Goal: Task Accomplishment & Management: Complete application form

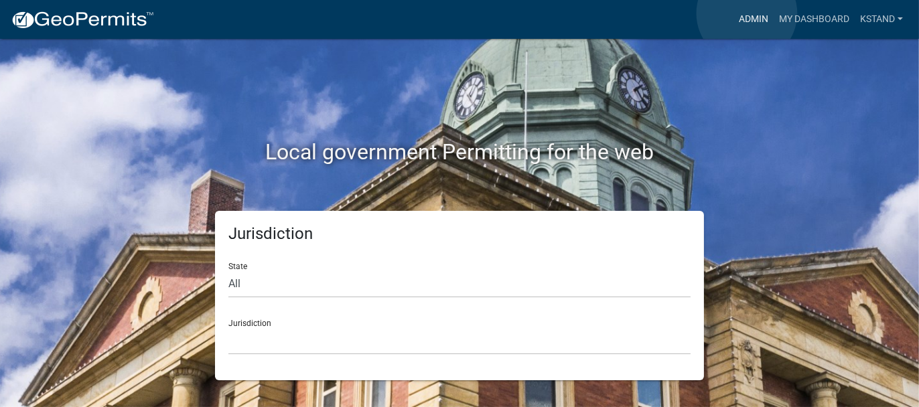
click at [747, 13] on link "Admin" at bounding box center [754, 19] width 40 height 25
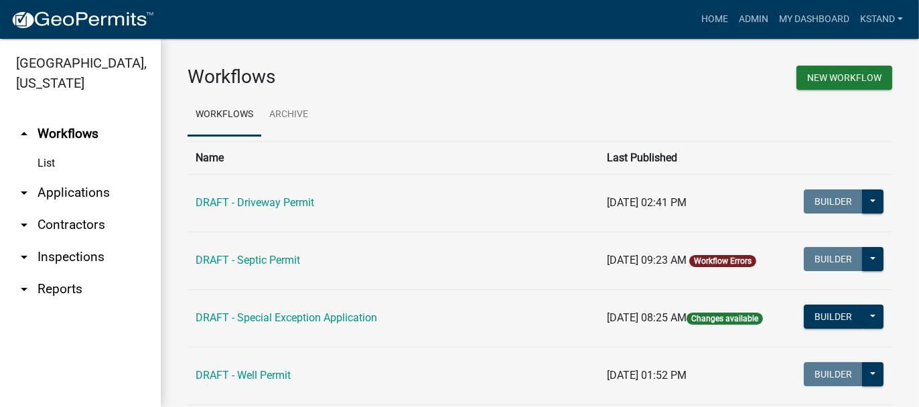
click at [50, 193] on link "arrow_drop_down Applications" at bounding box center [80, 193] width 161 height 32
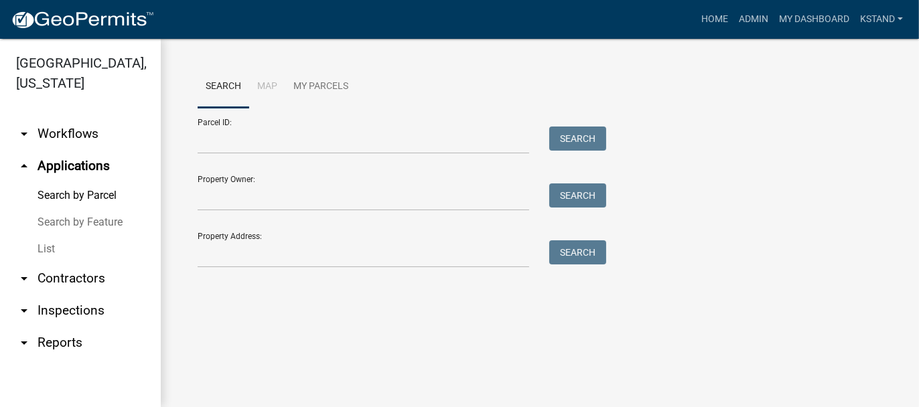
click at [48, 252] on link "List" at bounding box center [80, 249] width 161 height 27
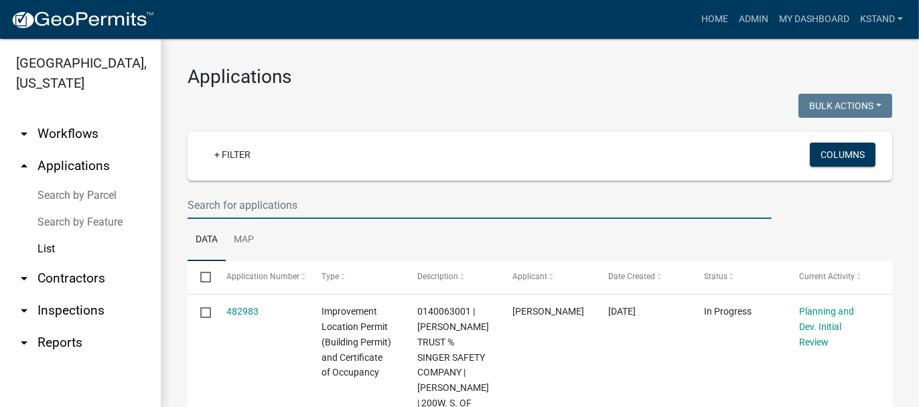
click at [199, 202] on input "text" at bounding box center [480, 205] width 584 height 27
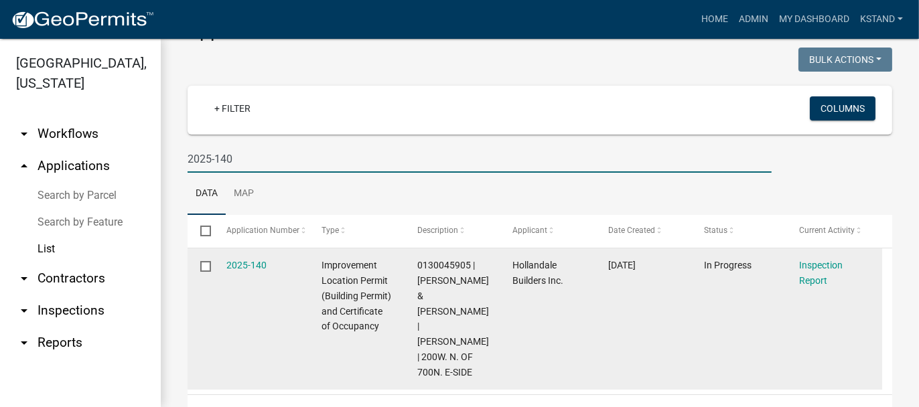
scroll to position [63, 0]
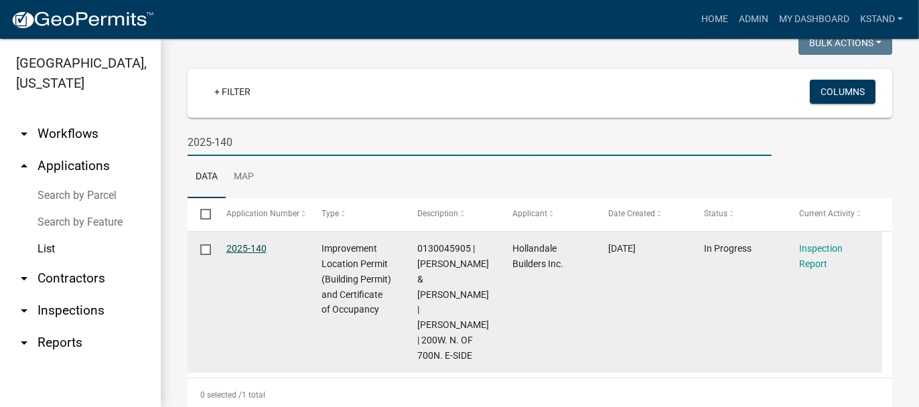
type input "2025-140"
click at [246, 249] on link "2025-140" at bounding box center [246, 248] width 40 height 11
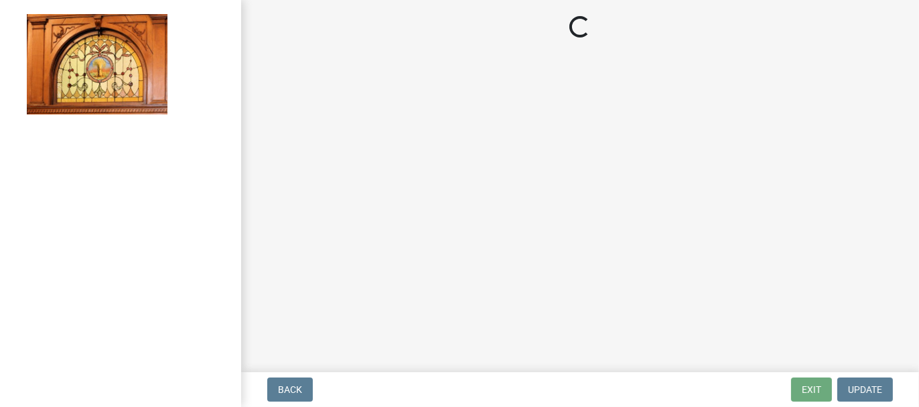
select select "62bb873c-c571-4454-ac8a-8c216551e2a3"
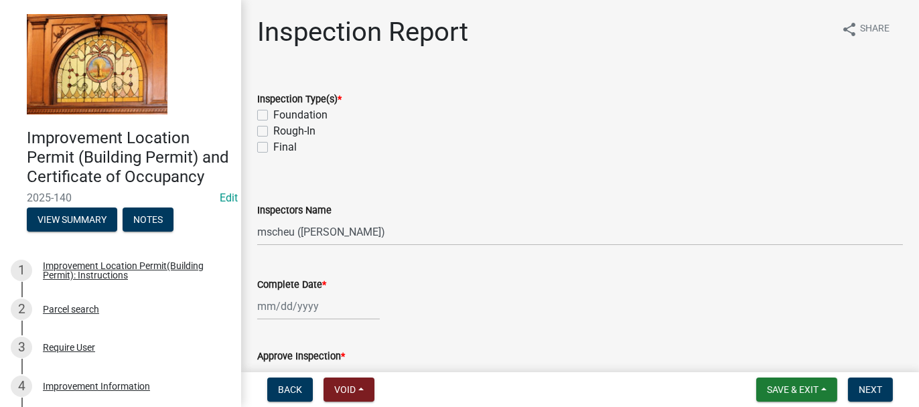
click at [273, 113] on label "Foundation" at bounding box center [300, 115] width 54 height 16
click at [273, 113] on input "Foundation" at bounding box center [277, 111] width 9 height 9
checkbox input "true"
checkbox input "false"
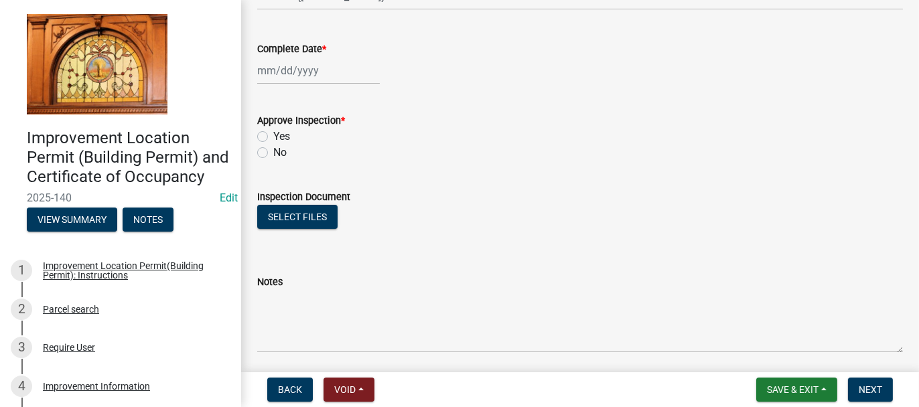
scroll to position [268, 0]
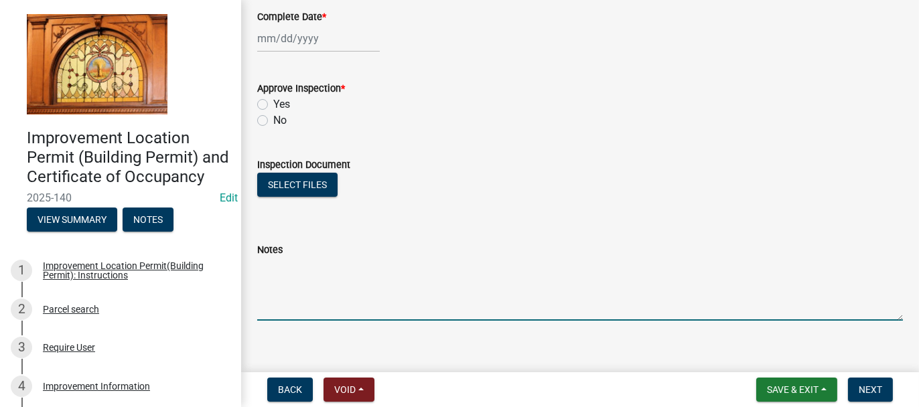
click at [274, 265] on textarea "Notes" at bounding box center [580, 289] width 646 height 63
type textarea "FOUNDATION [DATE]"
click at [771, 388] on span "Save & Exit" at bounding box center [793, 390] width 52 height 11
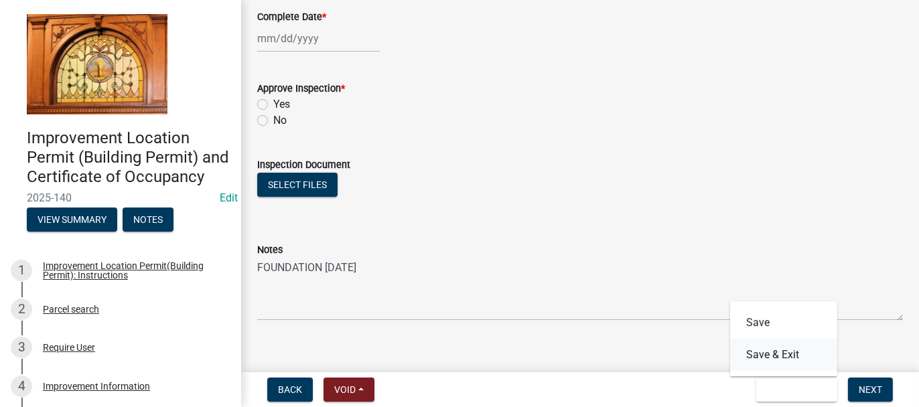
click at [767, 364] on button "Save & Exit" at bounding box center [783, 355] width 107 height 32
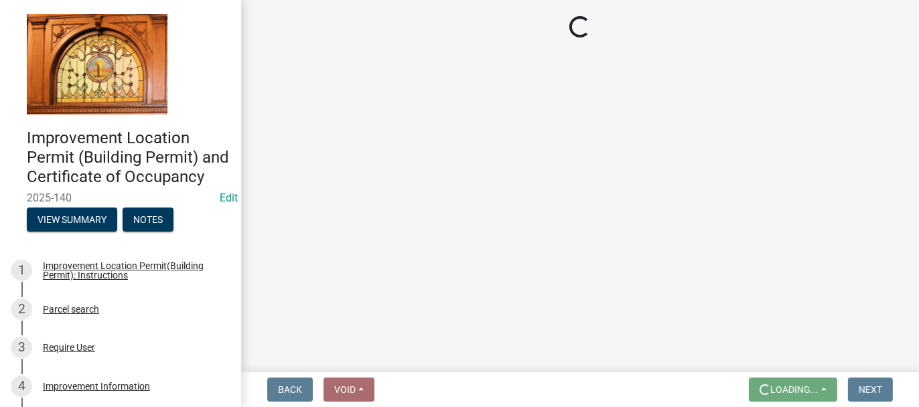
scroll to position [0, 0]
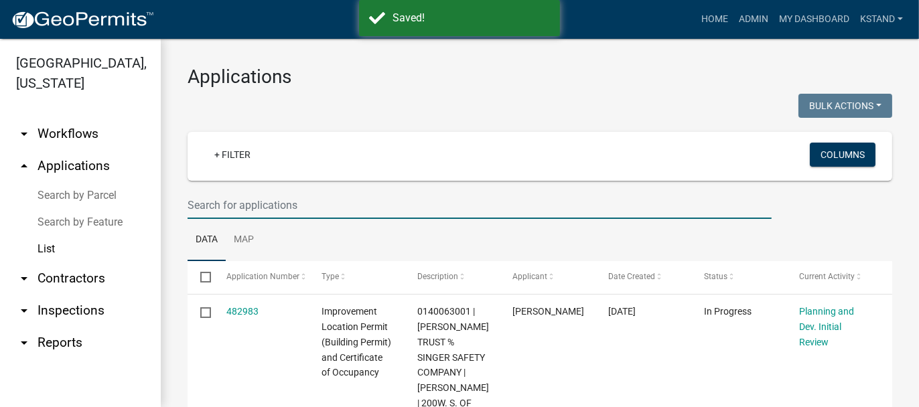
click at [214, 208] on input "text" at bounding box center [480, 205] width 584 height 27
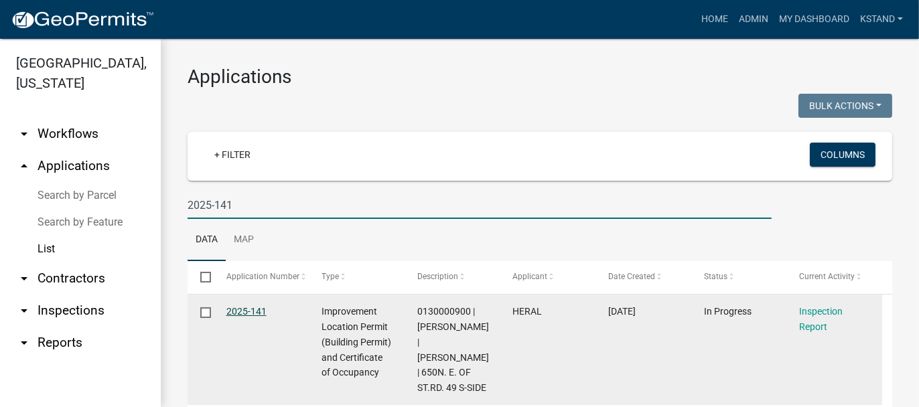
type input "2025-141"
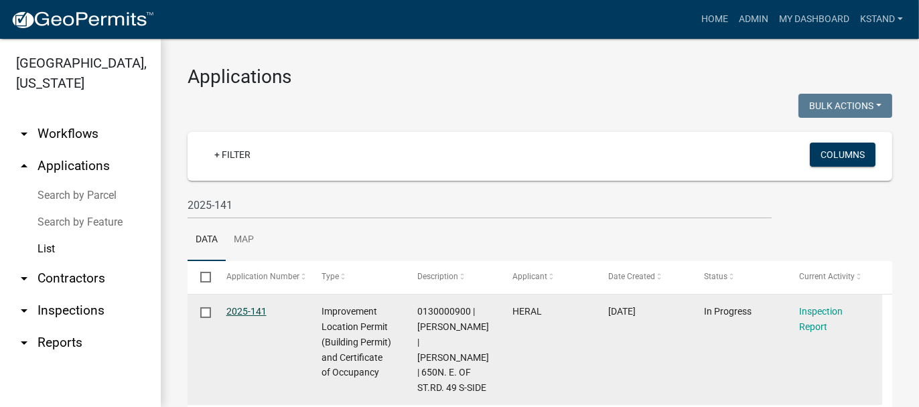
click at [242, 313] on link "2025-141" at bounding box center [246, 311] width 40 height 11
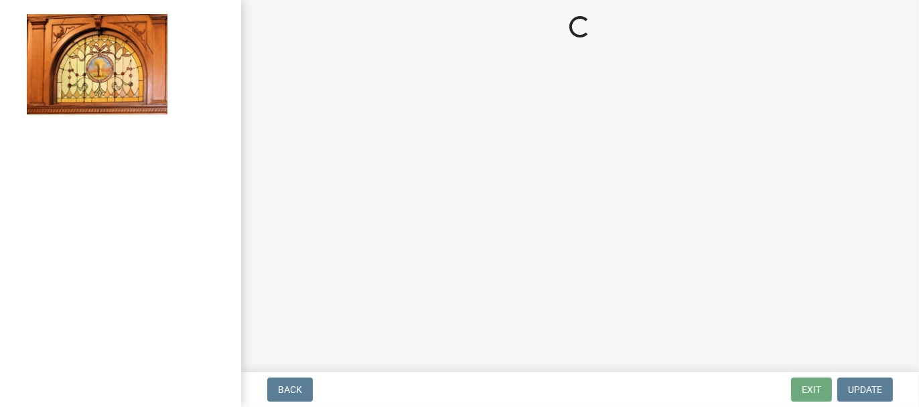
select select "62bb873c-c571-4454-ac8a-8c216551e2a3"
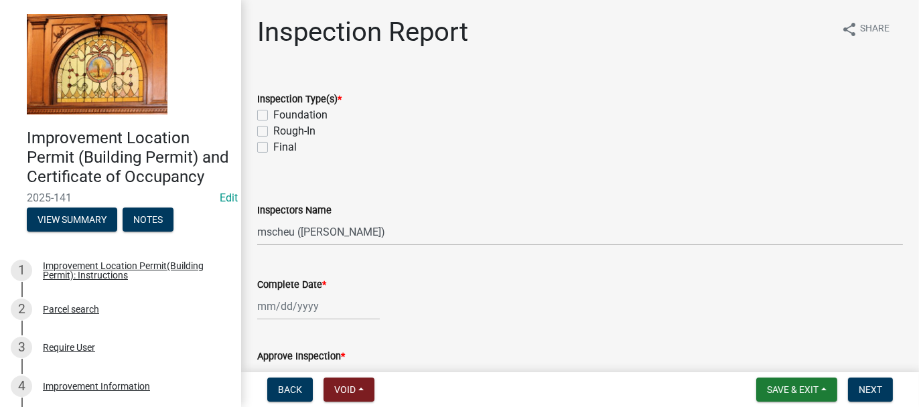
click at [273, 112] on label "Foundation" at bounding box center [300, 115] width 54 height 16
click at [273, 112] on input "Foundation" at bounding box center [277, 111] width 9 height 9
checkbox input "true"
checkbox input "false"
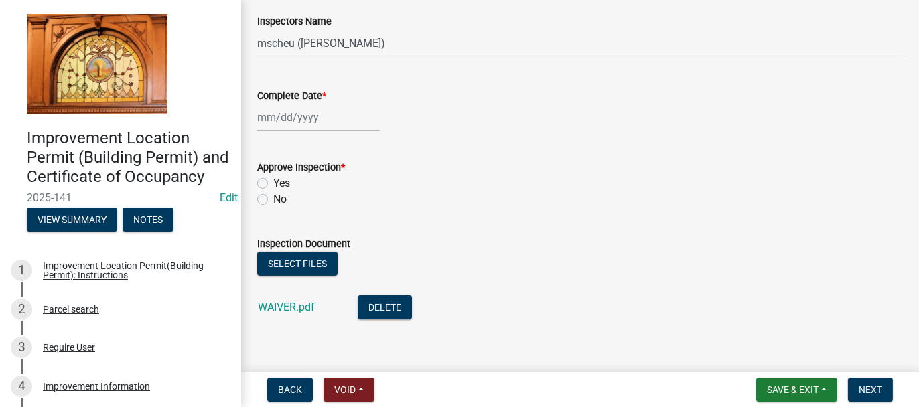
scroll to position [333, 0]
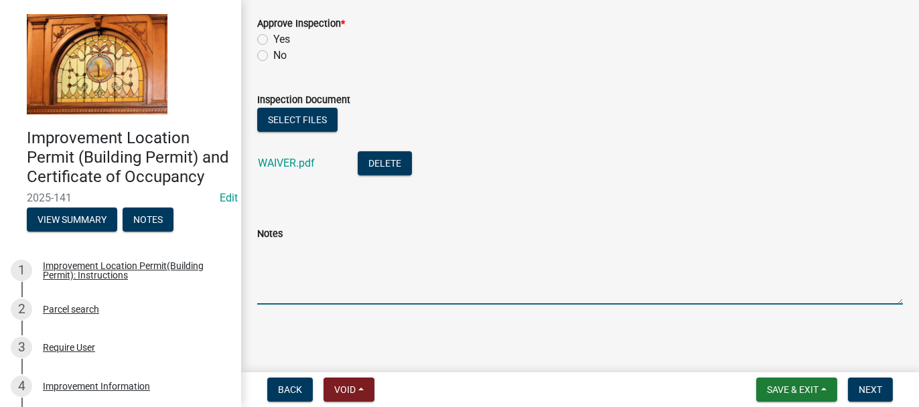
click at [261, 265] on textarea "Notes" at bounding box center [580, 273] width 646 height 63
type textarea "FOUNDATION [DATE]"
click at [785, 389] on span "Save & Exit" at bounding box center [793, 390] width 52 height 11
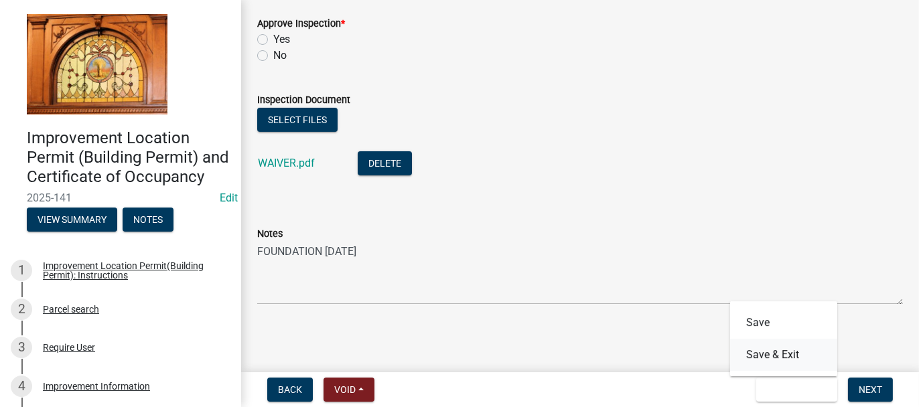
click at [756, 354] on button "Save & Exit" at bounding box center [783, 355] width 107 height 32
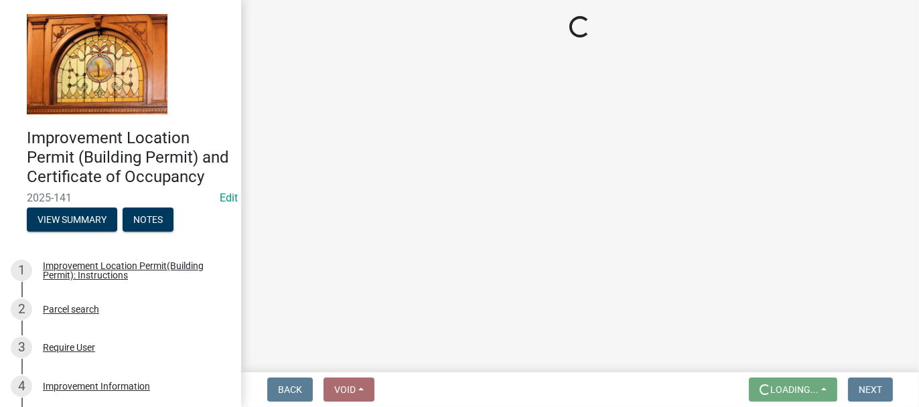
scroll to position [0, 0]
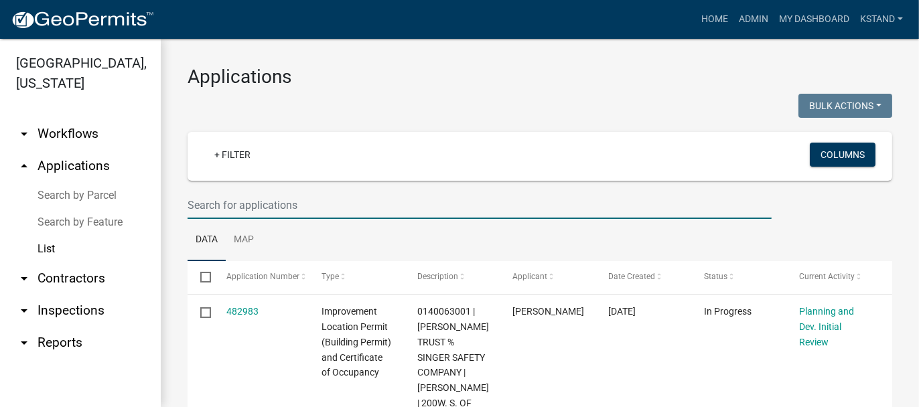
click at [206, 207] on input "text" at bounding box center [480, 205] width 584 height 27
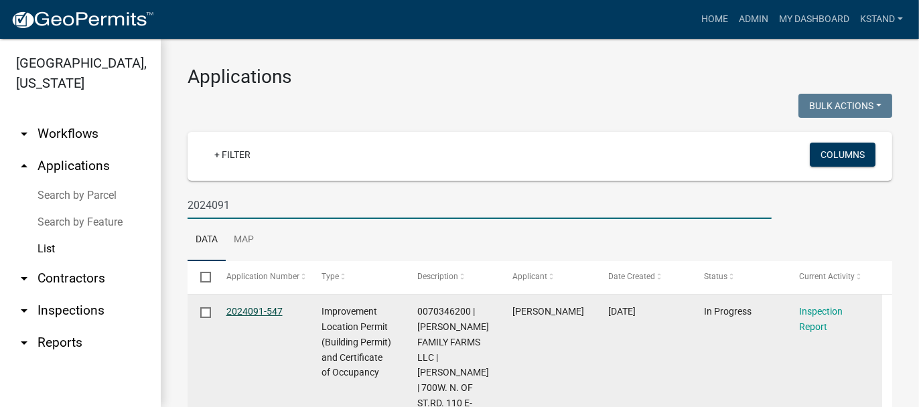
type input "2024091"
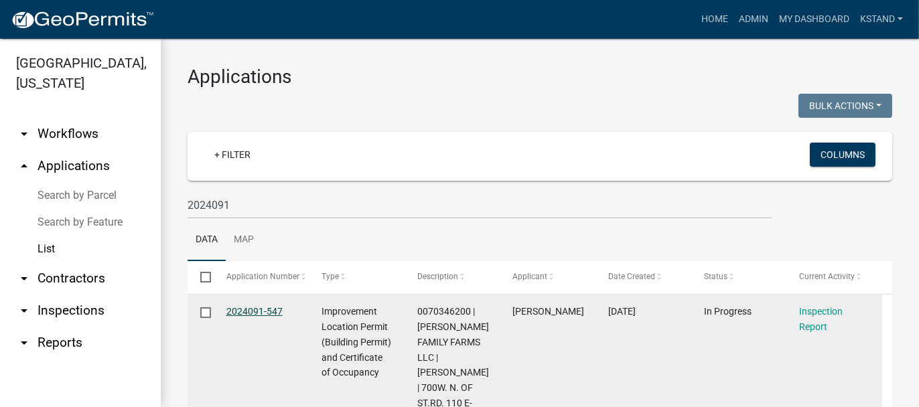
click at [241, 310] on link "2024091-547" at bounding box center [254, 311] width 56 height 11
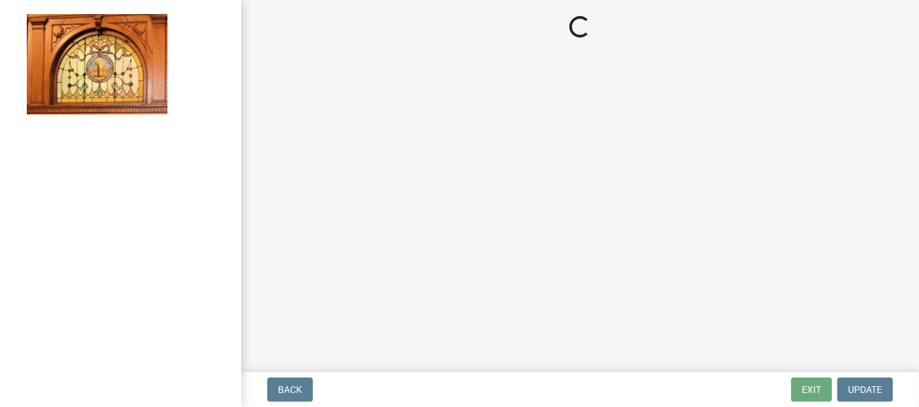
select select "62bb873c-c571-4454-ac8a-8c216551e2a3"
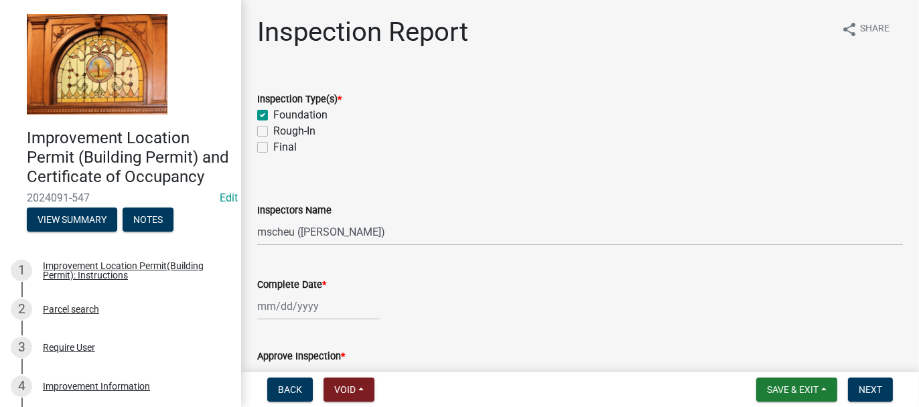
click at [273, 132] on label "Rough-In" at bounding box center [294, 131] width 42 height 16
click at [273, 132] on input "Rough-In" at bounding box center [277, 127] width 9 height 9
checkbox input "true"
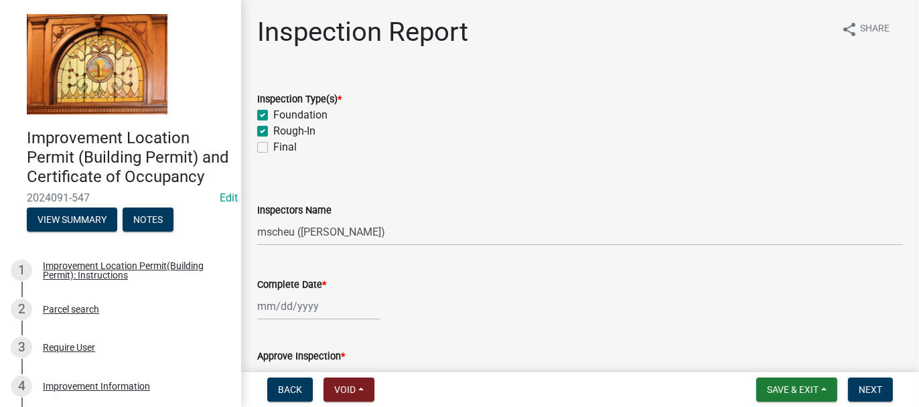
checkbox input "false"
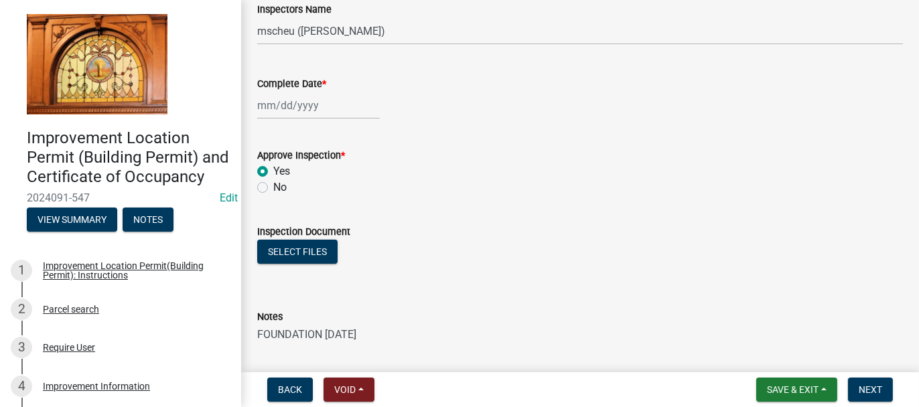
scroll to position [284, 0]
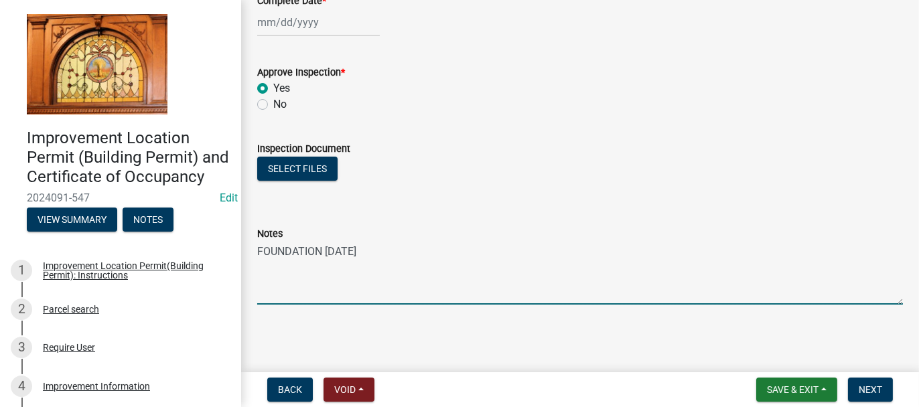
click at [382, 244] on textarea "FOUNDATION [DATE]" at bounding box center [580, 273] width 646 height 63
type textarea "FOUNDATION [DATE] ROUGH-IN [DATE]"
click at [802, 388] on span "Save & Exit" at bounding box center [793, 390] width 52 height 11
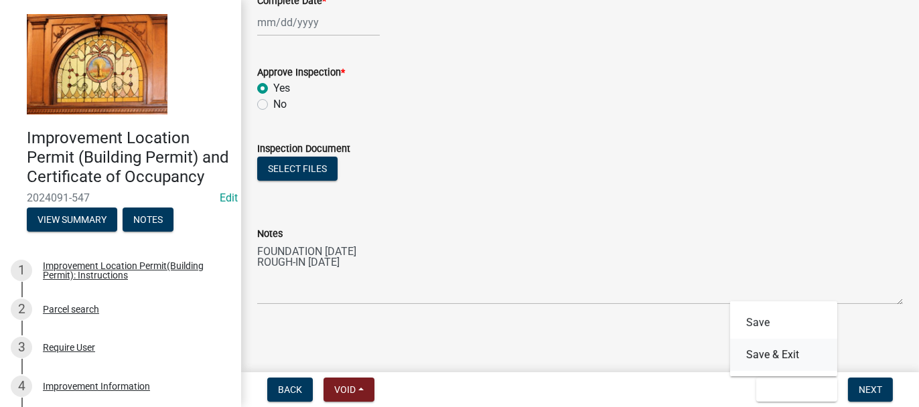
click at [775, 357] on button "Save & Exit" at bounding box center [783, 355] width 107 height 32
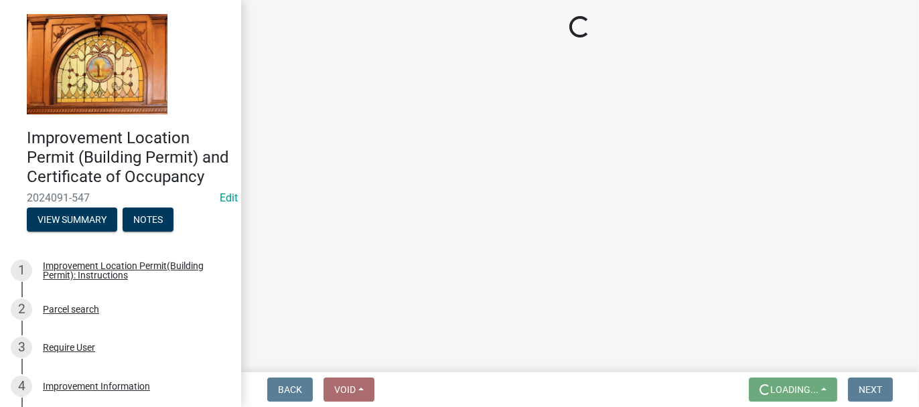
scroll to position [0, 0]
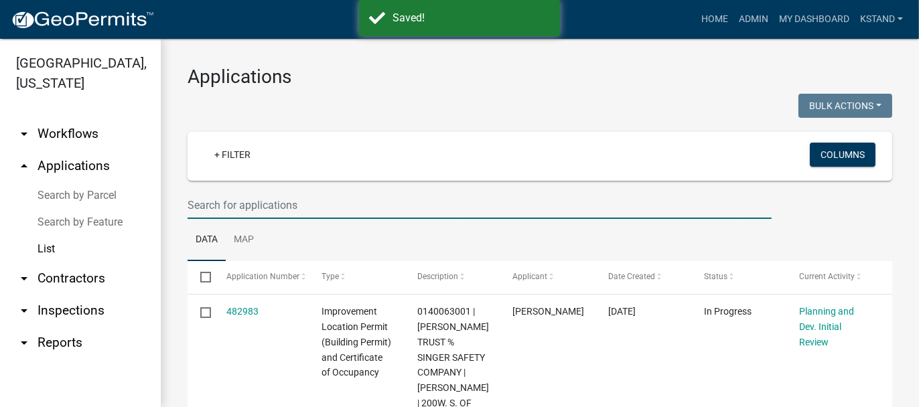
click at [239, 205] on input "text" at bounding box center [480, 205] width 584 height 27
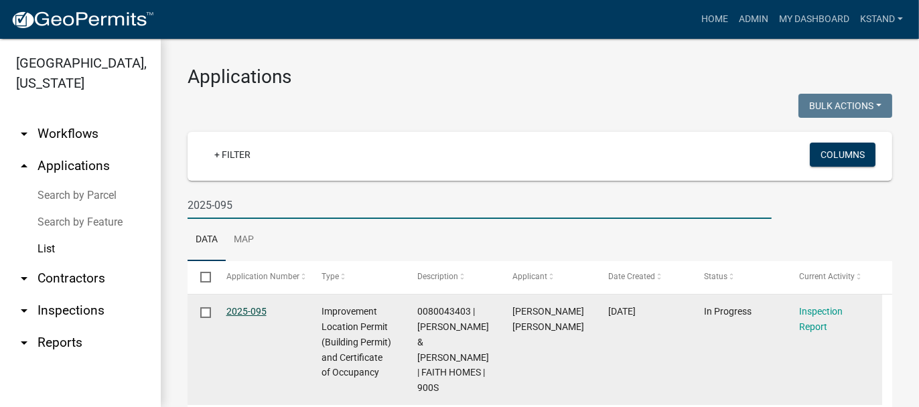
type input "2025-095"
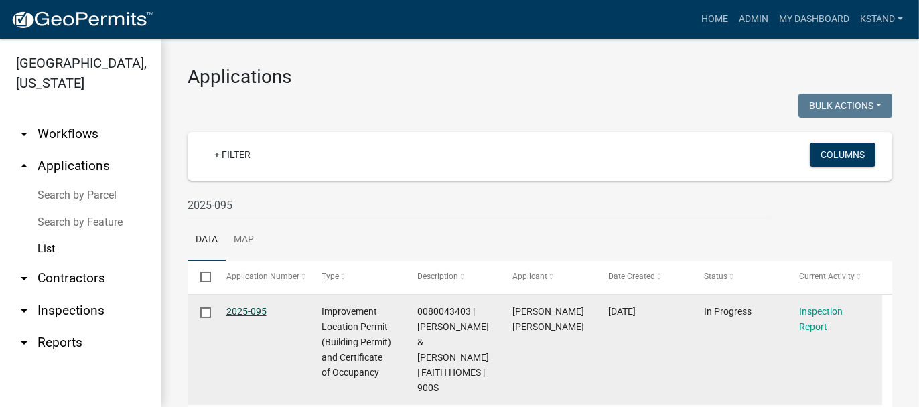
click at [239, 312] on link "2025-095" at bounding box center [246, 311] width 40 height 11
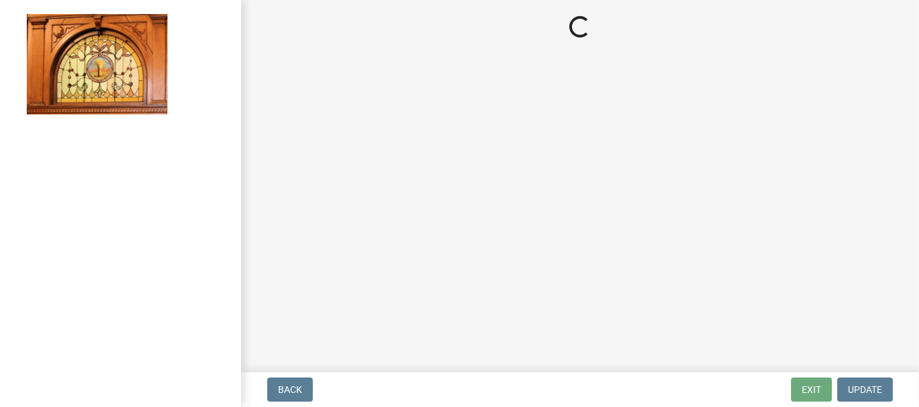
select select "62bb873c-c571-4454-ac8a-8c216551e2a3"
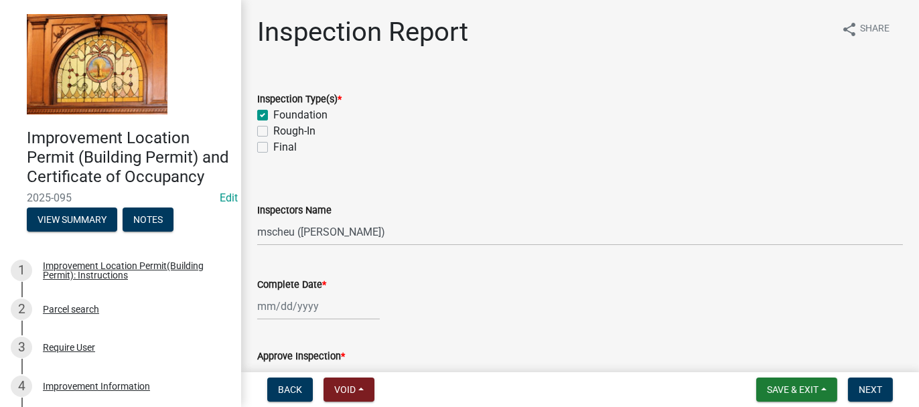
click at [273, 146] on label "Final" at bounding box center [284, 147] width 23 height 16
click at [273, 146] on input "Final" at bounding box center [277, 143] width 9 height 9
checkbox input "true"
checkbox input "false"
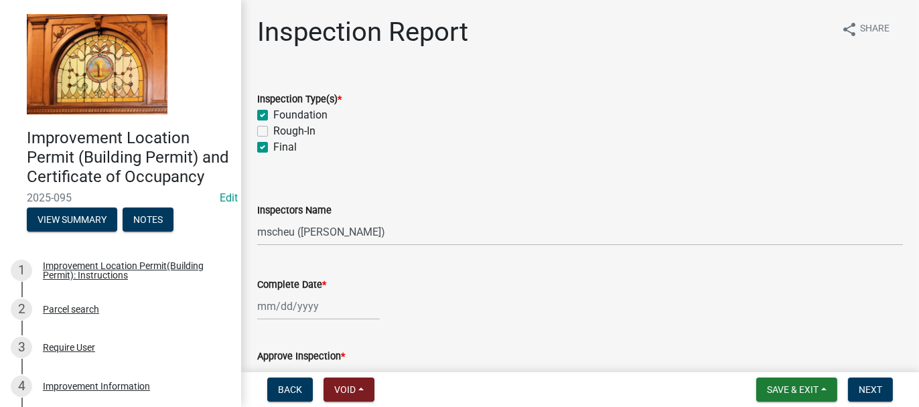
checkbox input "true"
select select "9"
select select "2025"
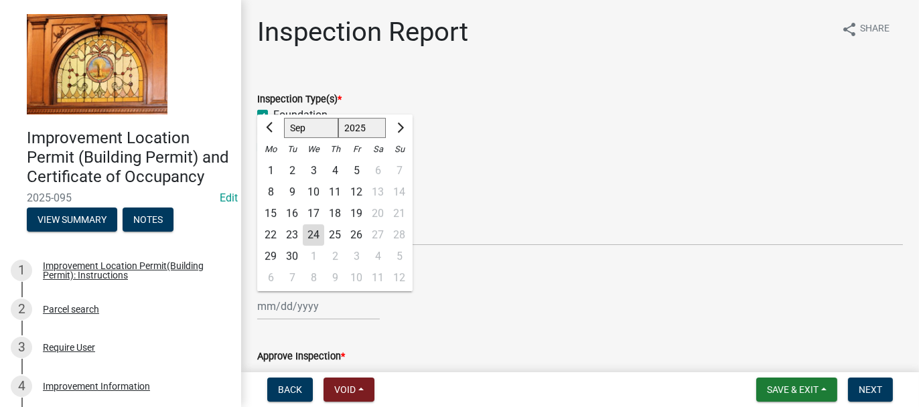
click at [267, 307] on div "[PERSON_NAME] Feb Mar Apr [PERSON_NAME][DATE] Oct Nov [DATE] 1526 1527 1528 152…" at bounding box center [318, 306] width 123 height 27
click at [295, 234] on div "23" at bounding box center [291, 234] width 21 height 21
type input "[DATE]"
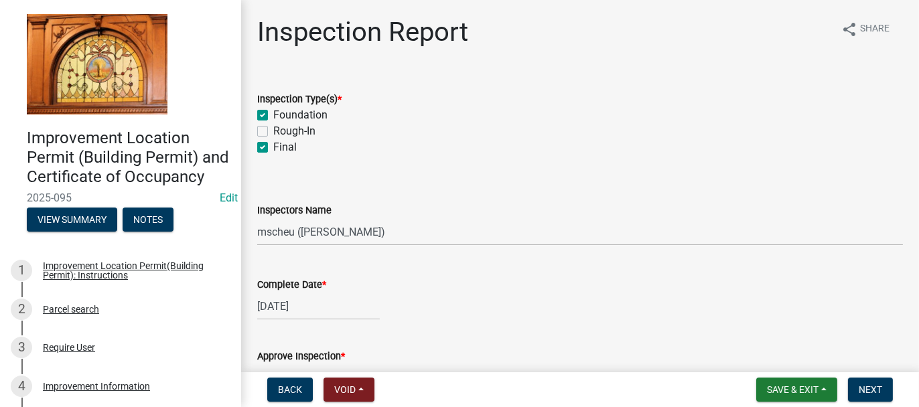
scroll to position [134, 0]
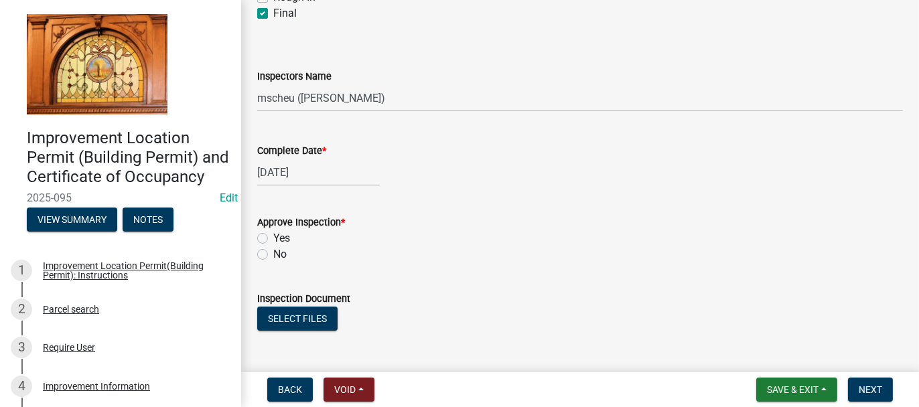
click at [273, 234] on label "Yes" at bounding box center [281, 238] width 17 height 16
click at [273, 234] on input "Yes" at bounding box center [277, 234] width 9 height 9
radio input "true"
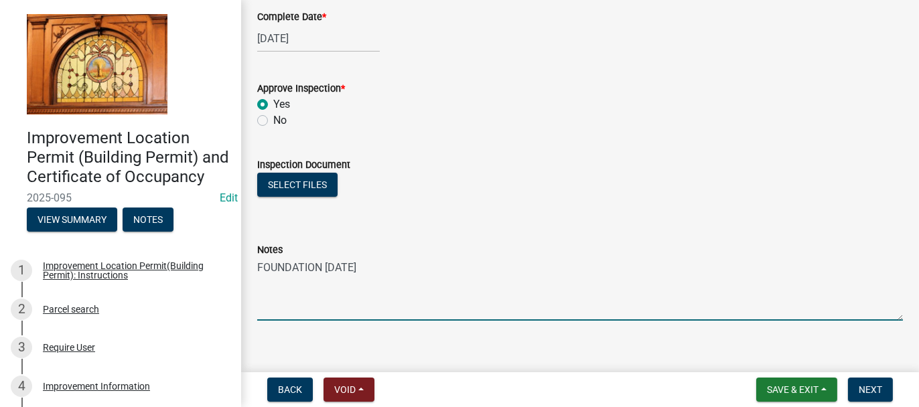
click at [387, 272] on textarea "FOUNDATION [DATE]" at bounding box center [580, 289] width 646 height 63
type textarea "FOUNDATION [DATE] FINAL [DATE] - WAITING ON WATER"
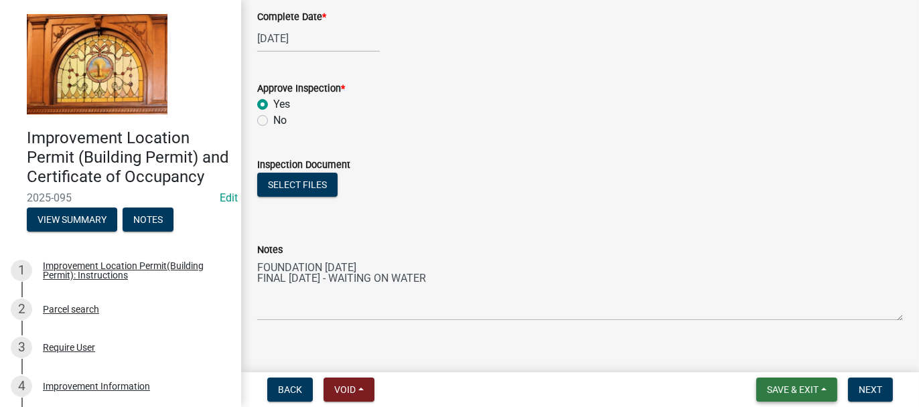
click at [777, 390] on span "Save & Exit" at bounding box center [793, 390] width 52 height 11
click at [767, 361] on button "Save & Exit" at bounding box center [783, 355] width 107 height 32
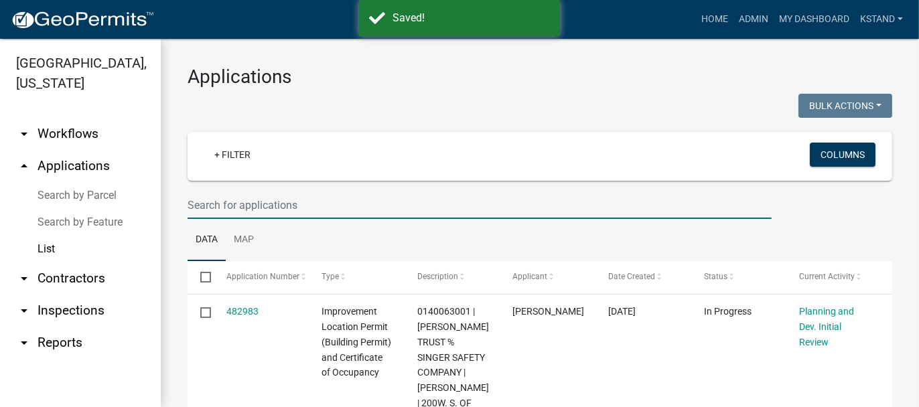
click at [237, 202] on input "text" at bounding box center [480, 205] width 584 height 27
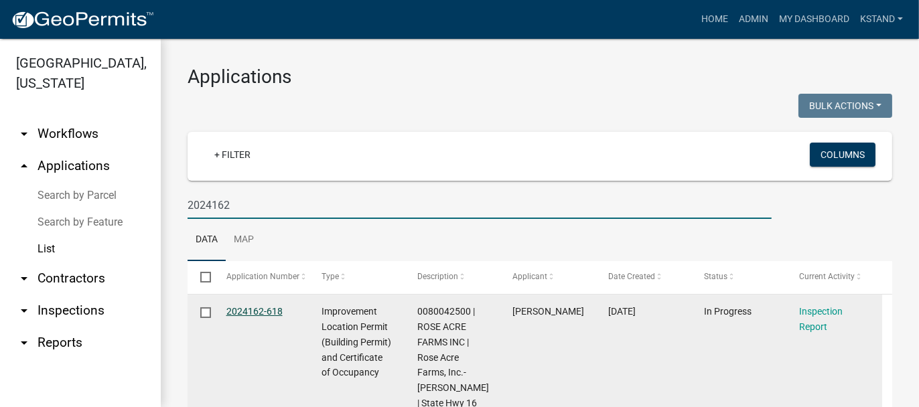
type input "2024162"
click at [241, 310] on link "2024162-618" at bounding box center [254, 311] width 56 height 11
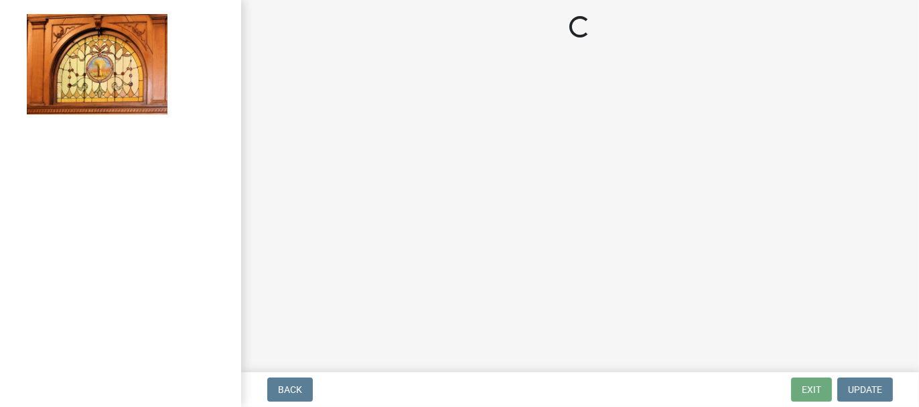
select select "62bb873c-c571-4454-ac8a-8c216551e2a3"
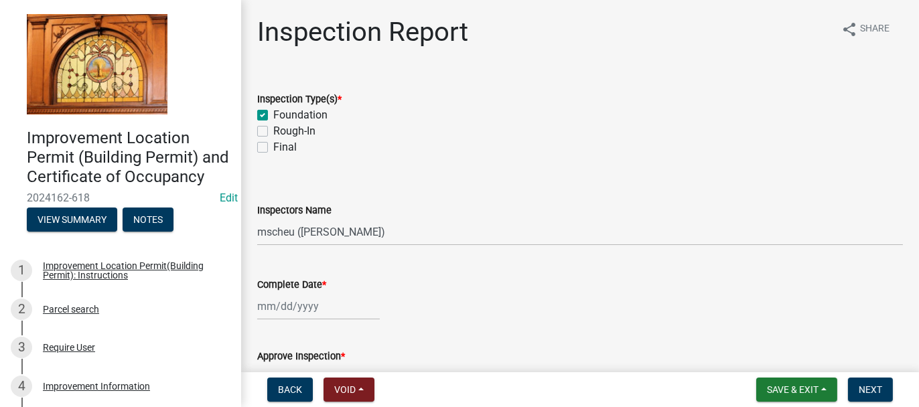
click at [273, 149] on label "Final" at bounding box center [284, 147] width 23 height 16
click at [273, 148] on input "Final" at bounding box center [277, 143] width 9 height 9
checkbox input "true"
checkbox input "false"
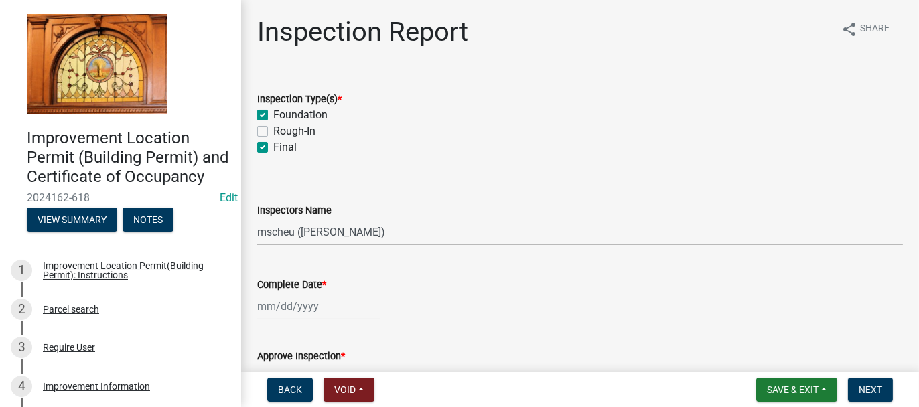
checkbox input "true"
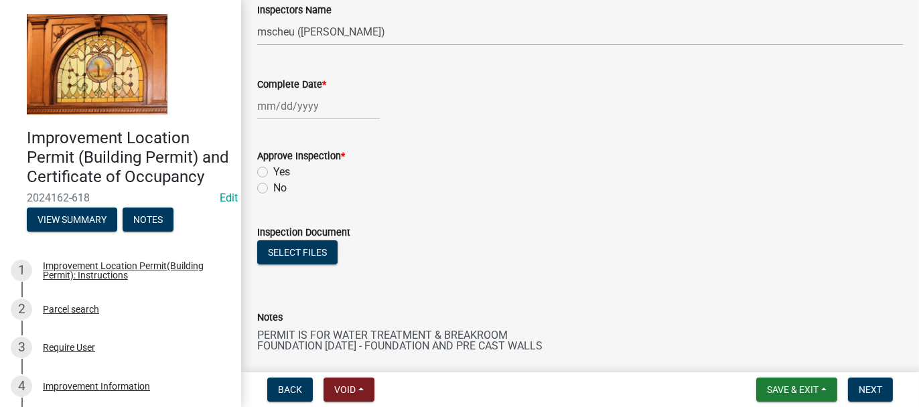
scroll to position [201, 0]
click at [259, 105] on div at bounding box center [318, 105] width 123 height 27
select select "9"
select select "2025"
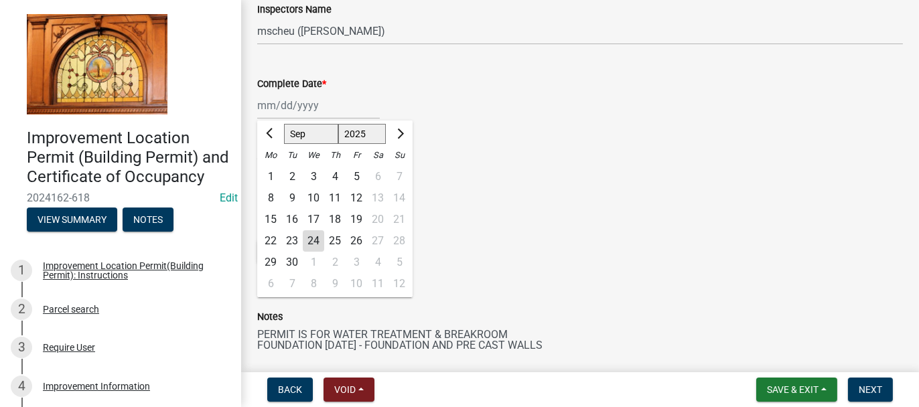
click at [295, 237] on div "23" at bounding box center [291, 240] width 21 height 21
type input "[DATE]"
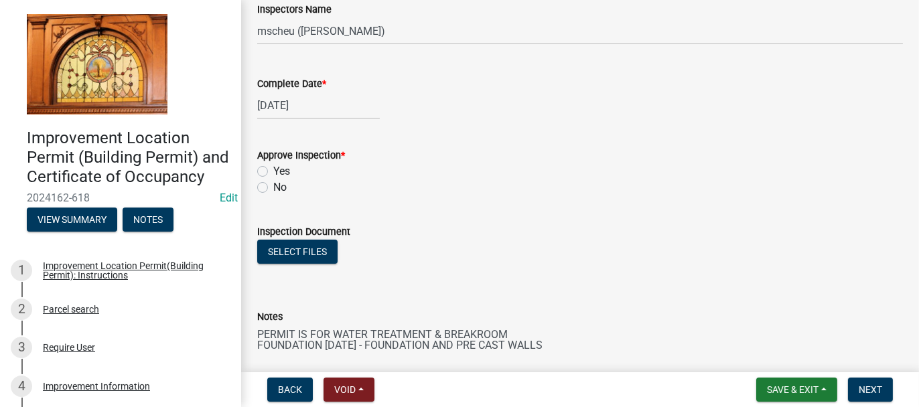
click at [273, 170] on label "Yes" at bounding box center [281, 171] width 17 height 16
click at [273, 170] on input "Yes" at bounding box center [277, 167] width 9 height 9
radio input "true"
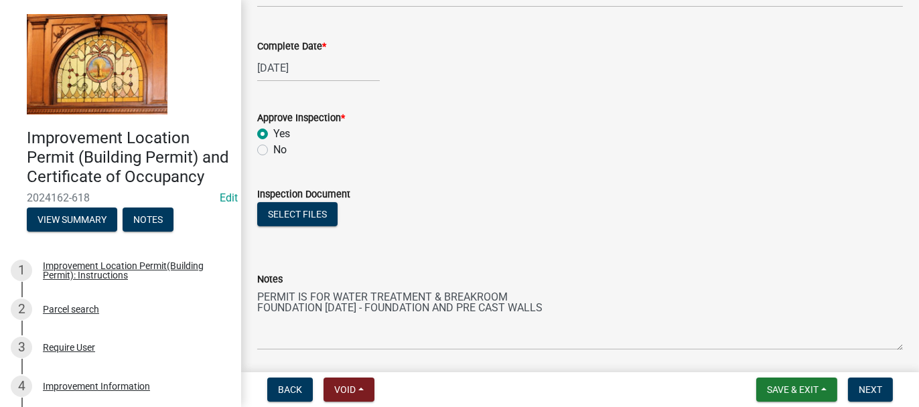
scroll to position [268, 0]
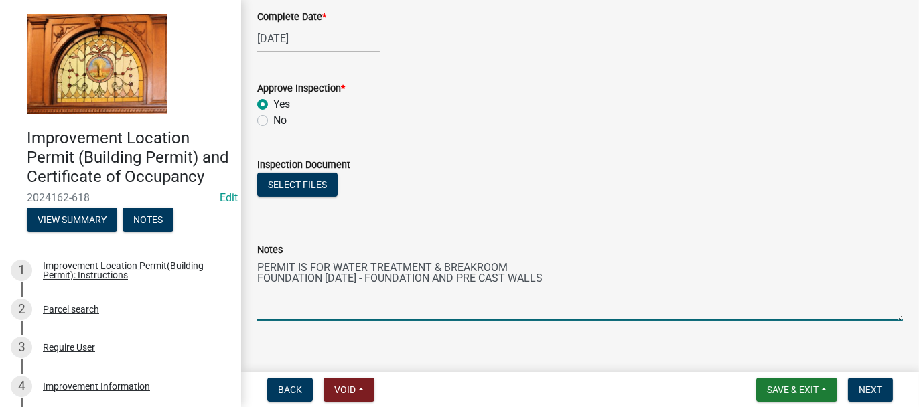
click at [557, 281] on textarea "PERMIT IS FOR WATER TREATMENT & BREAKROOM FOUNDATION [DATE] - FOUNDATION AND PR…" at bounding box center [580, 289] width 646 height 63
type textarea "PERMIT IS FOR WATER TREATMENT & BREAKROOM FOUNDATION [DATE] - FOUNDATION AND PR…"
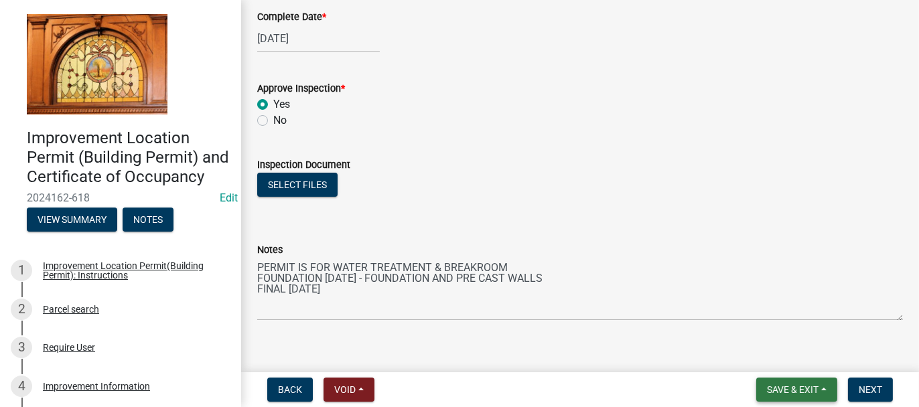
click at [767, 389] on span "Save & Exit" at bounding box center [793, 390] width 52 height 11
click at [761, 356] on button "Save & Exit" at bounding box center [783, 355] width 107 height 32
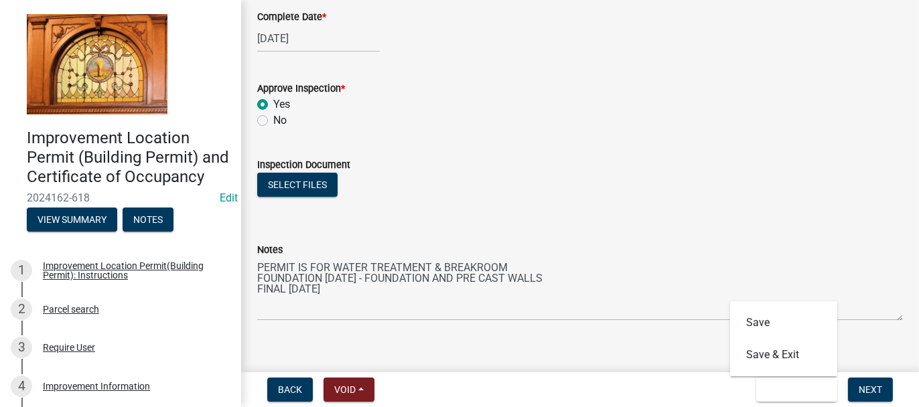
scroll to position [0, 0]
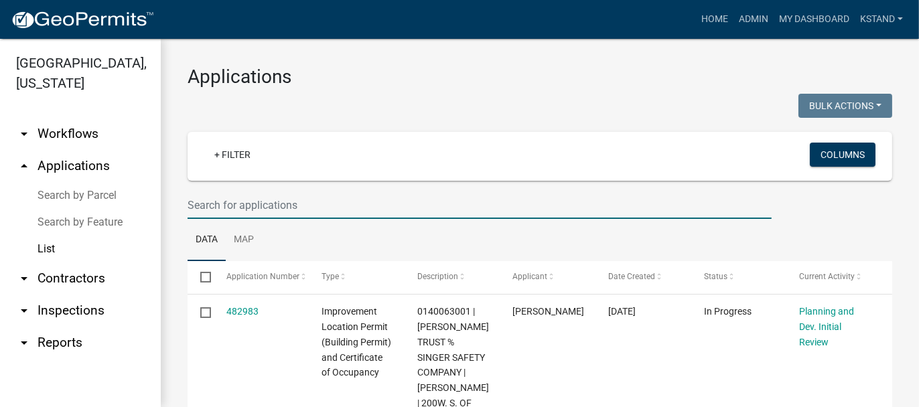
click at [212, 205] on input "text" at bounding box center [480, 205] width 584 height 27
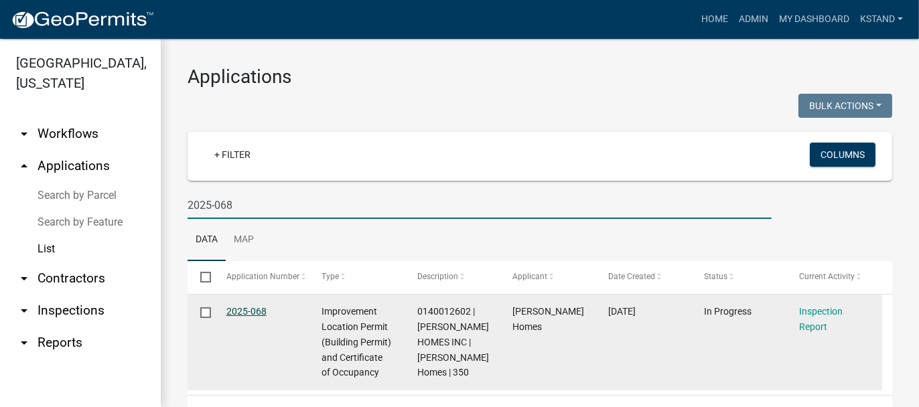
type input "2025-068"
click at [248, 310] on link "2025-068" at bounding box center [246, 311] width 40 height 11
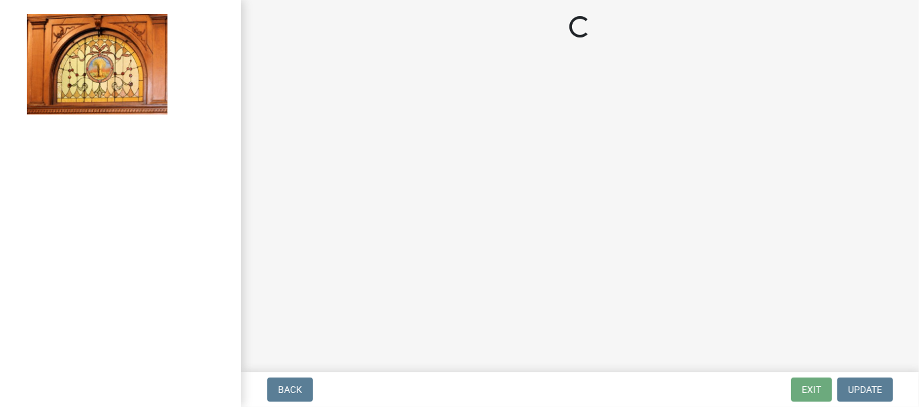
select select "62bb873c-c571-4454-ac8a-8c216551e2a3"
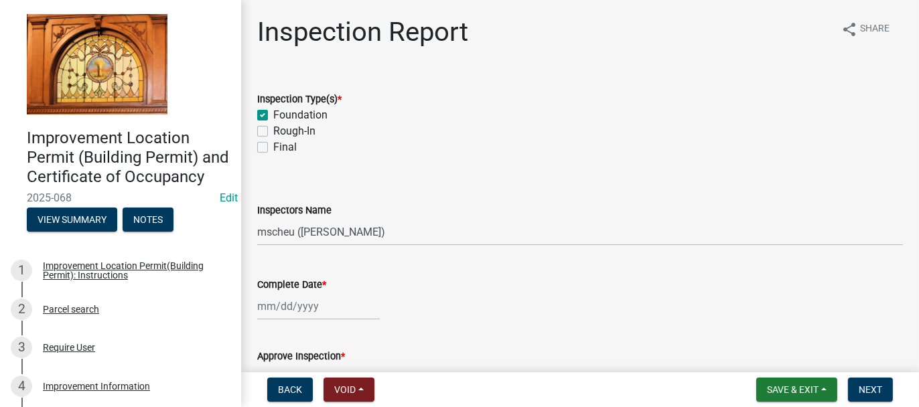
drag, startPoint x: 263, startPoint y: 130, endPoint x: 263, endPoint y: 147, distance: 16.8
click at [273, 130] on label "Rough-In" at bounding box center [294, 131] width 42 height 16
click at [273, 130] on input "Rough-In" at bounding box center [277, 127] width 9 height 9
checkbox input "true"
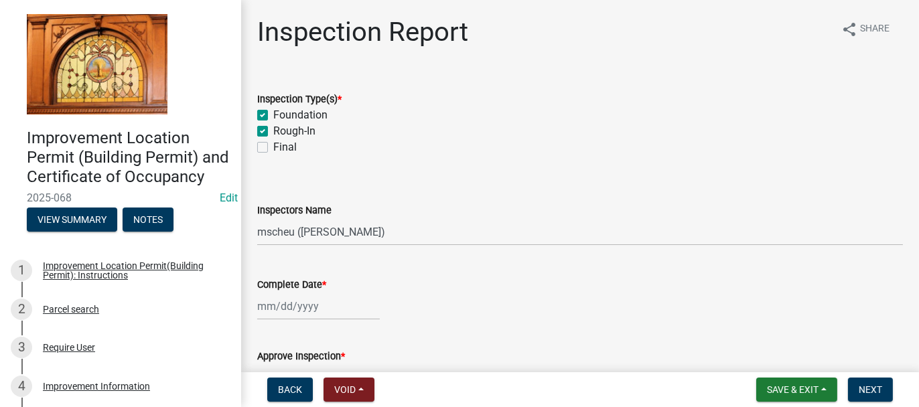
checkbox input "true"
checkbox input "false"
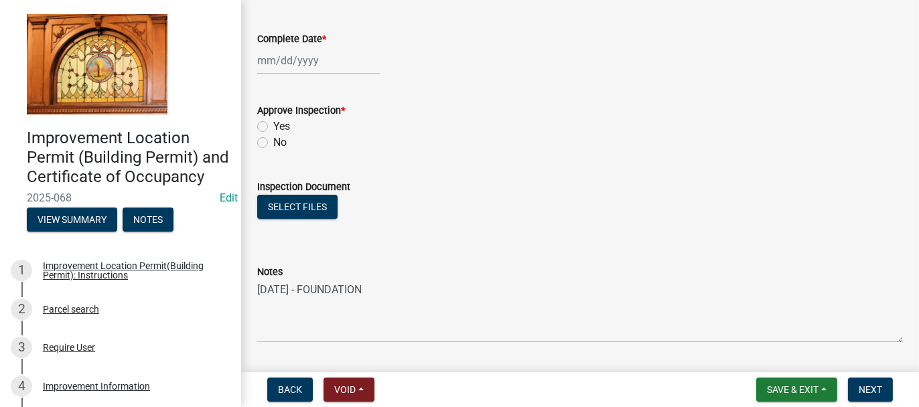
scroll to position [268, 0]
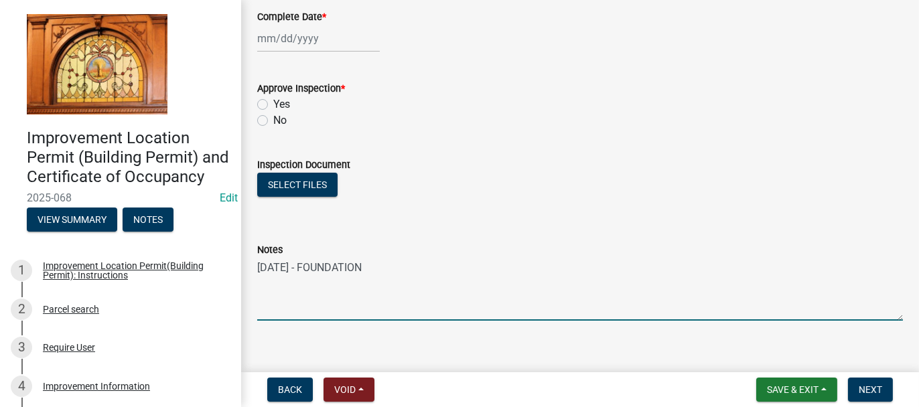
click at [389, 272] on textarea "[DATE] - FOUNDATION" at bounding box center [580, 289] width 646 height 63
type textarea "FOUNDATION - [DATE] ROUGH-IN [DATE]"
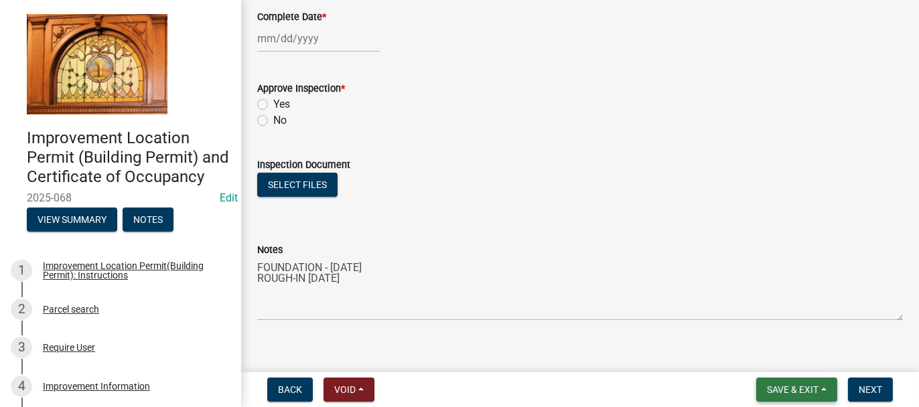
click at [779, 386] on span "Save & Exit" at bounding box center [793, 390] width 52 height 11
click at [774, 352] on button "Save & Exit" at bounding box center [783, 355] width 107 height 32
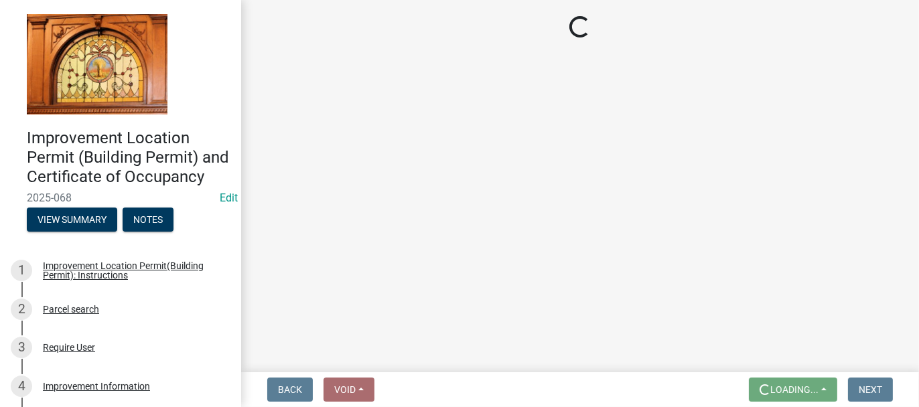
scroll to position [0, 0]
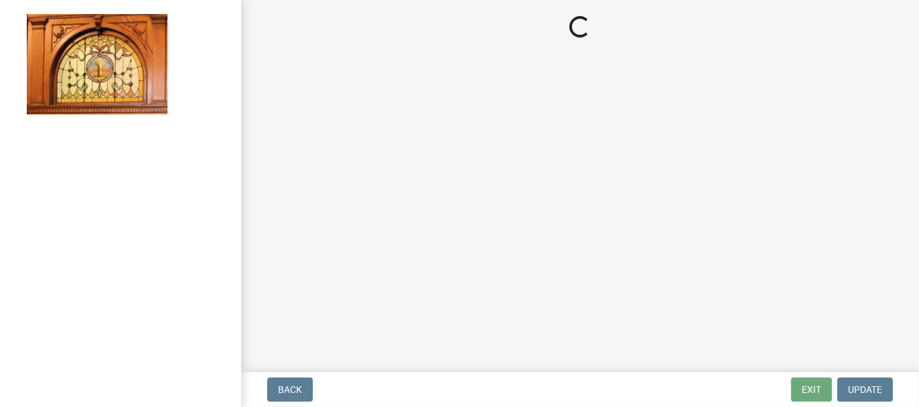
select select "62bb873c-c571-4454-ac8a-8c216551e2a3"
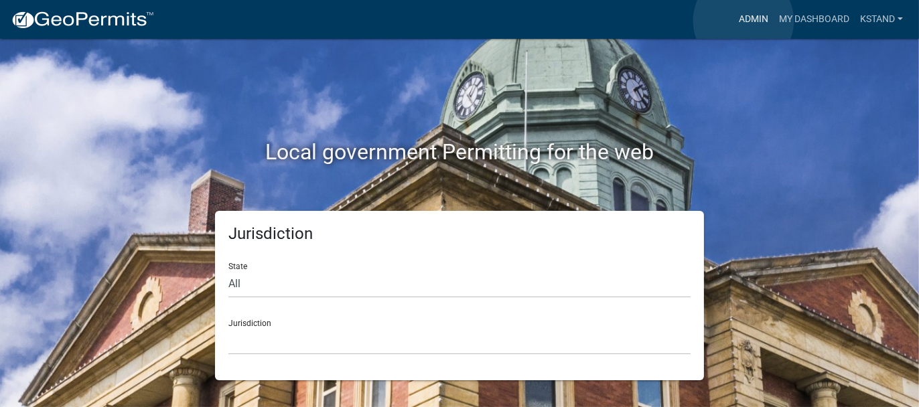
click at [744, 21] on link "Admin" at bounding box center [754, 19] width 40 height 25
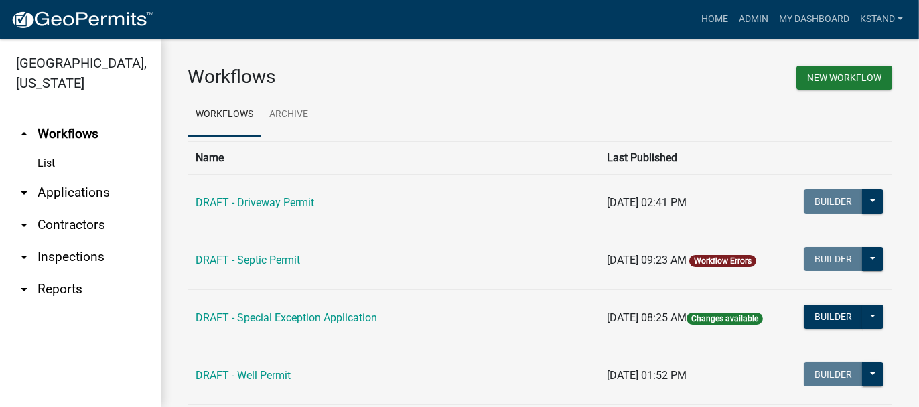
click at [88, 195] on link "arrow_drop_down Applications" at bounding box center [80, 193] width 161 height 32
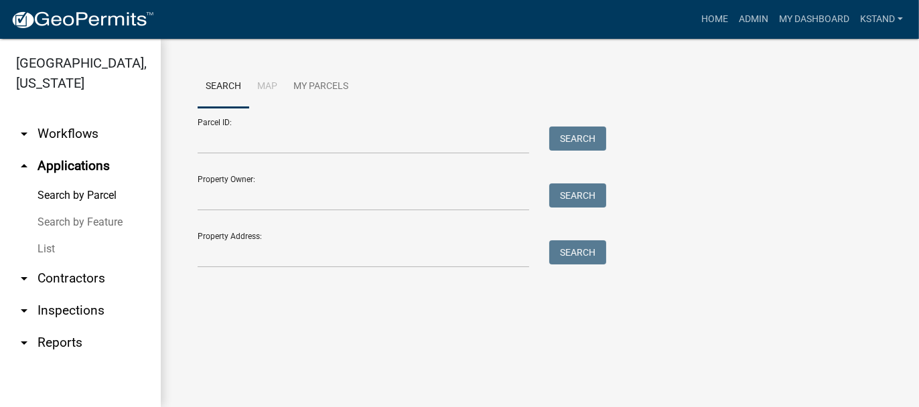
click at [52, 253] on link "List" at bounding box center [80, 249] width 161 height 27
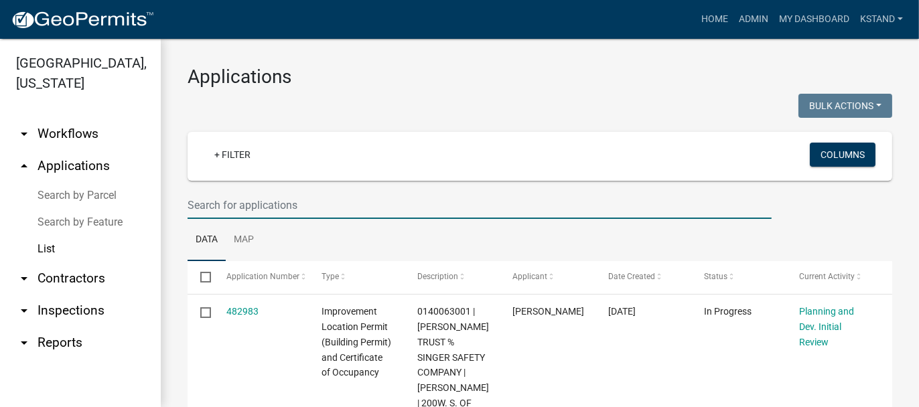
click at [228, 202] on input "text" at bounding box center [480, 205] width 584 height 27
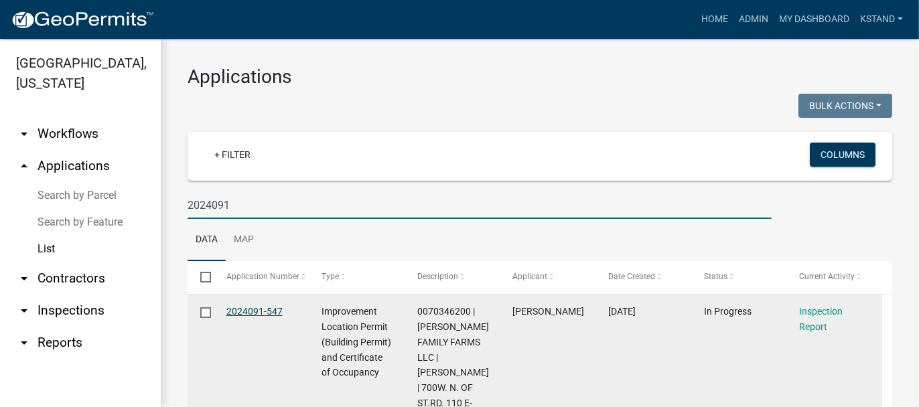
type input "2024091"
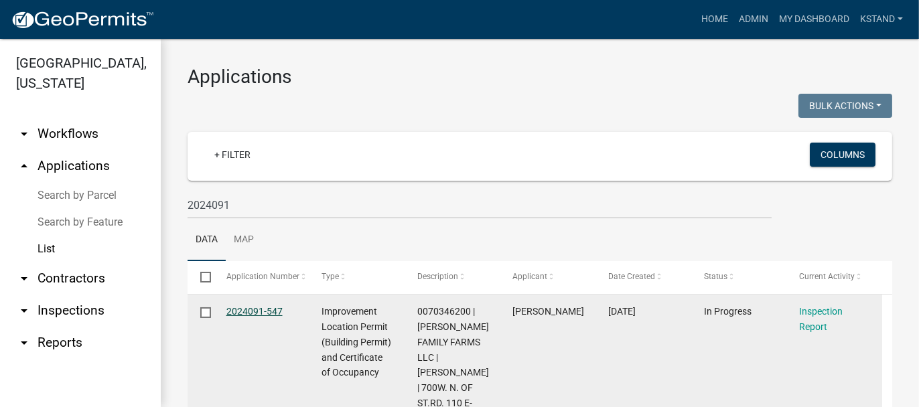
click at [251, 312] on link "2024091-547" at bounding box center [254, 311] width 56 height 11
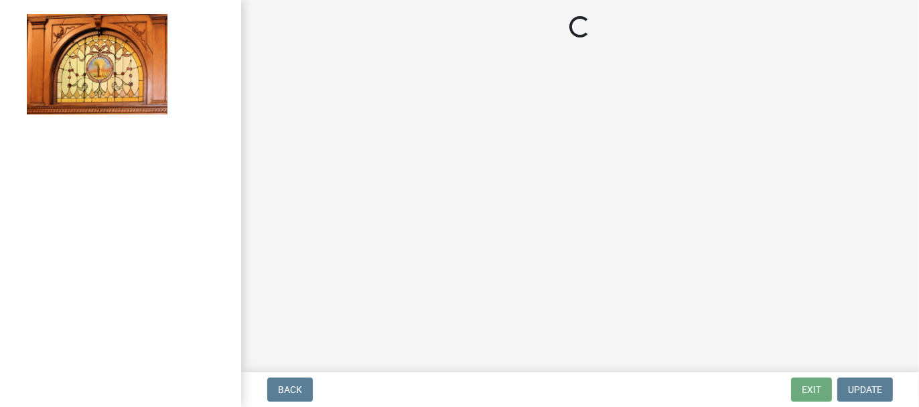
select select "62bb873c-c571-4454-ac8a-8c216551e2a3"
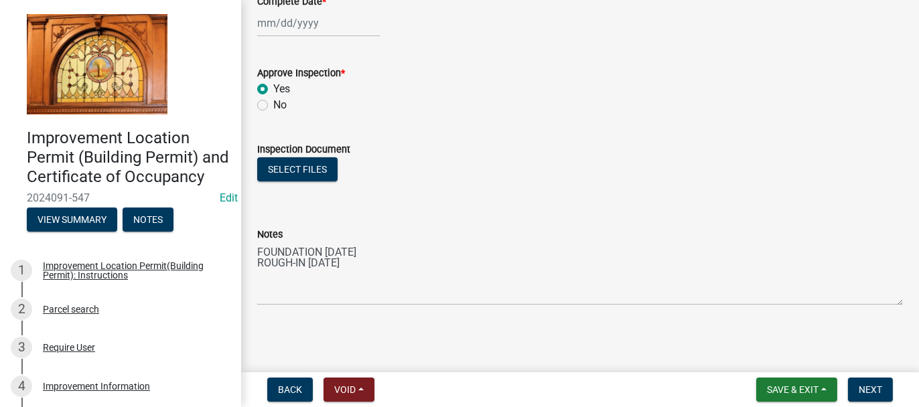
scroll to position [284, 0]
click at [786, 388] on span "Save & Exit" at bounding box center [793, 390] width 52 height 11
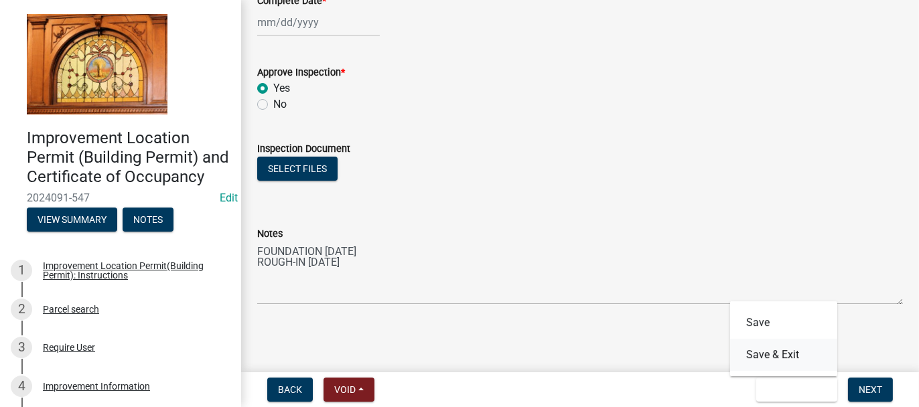
click at [765, 360] on button "Save & Exit" at bounding box center [783, 355] width 107 height 32
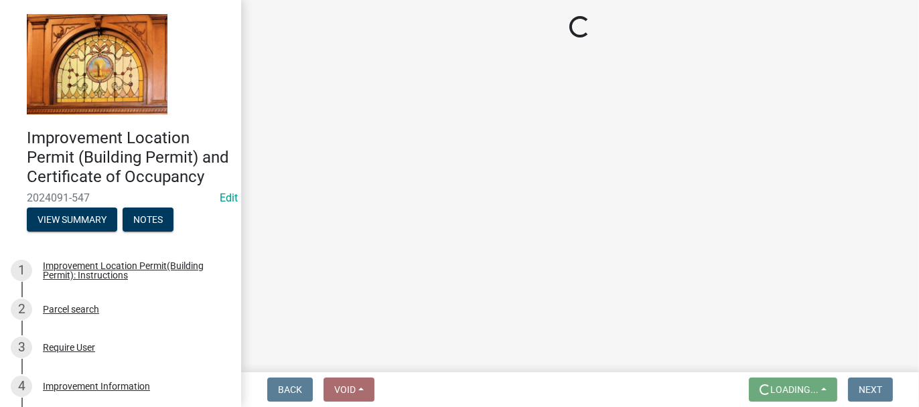
scroll to position [0, 0]
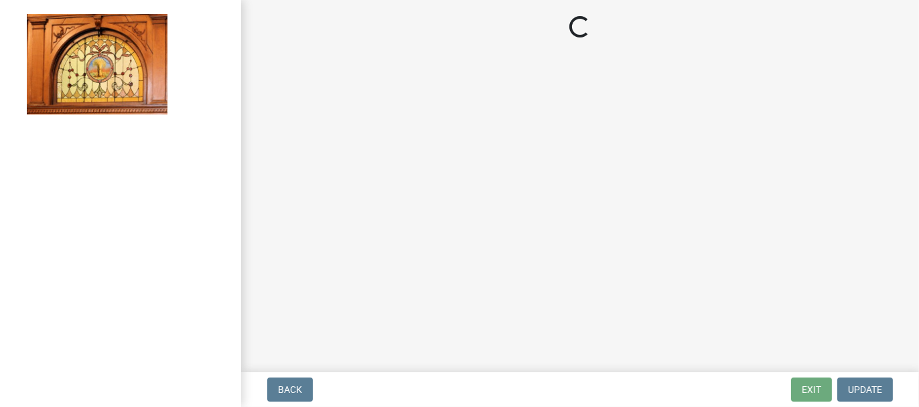
select select "62bb873c-c571-4454-ac8a-8c216551e2a3"
